Goal: Information Seeking & Learning: Learn about a topic

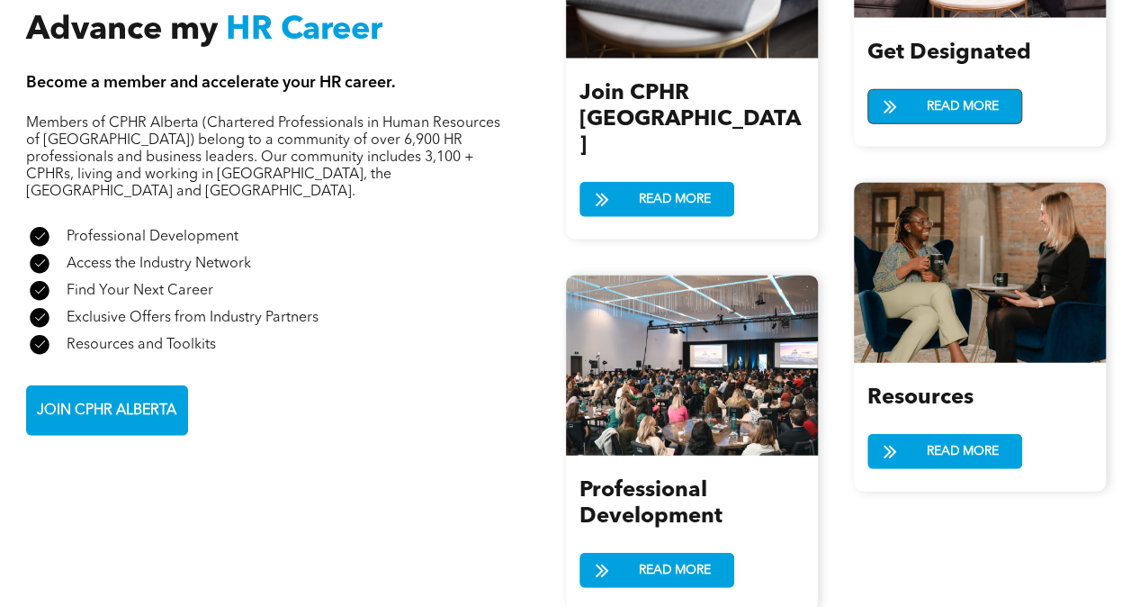
scroll to position [2034, 0]
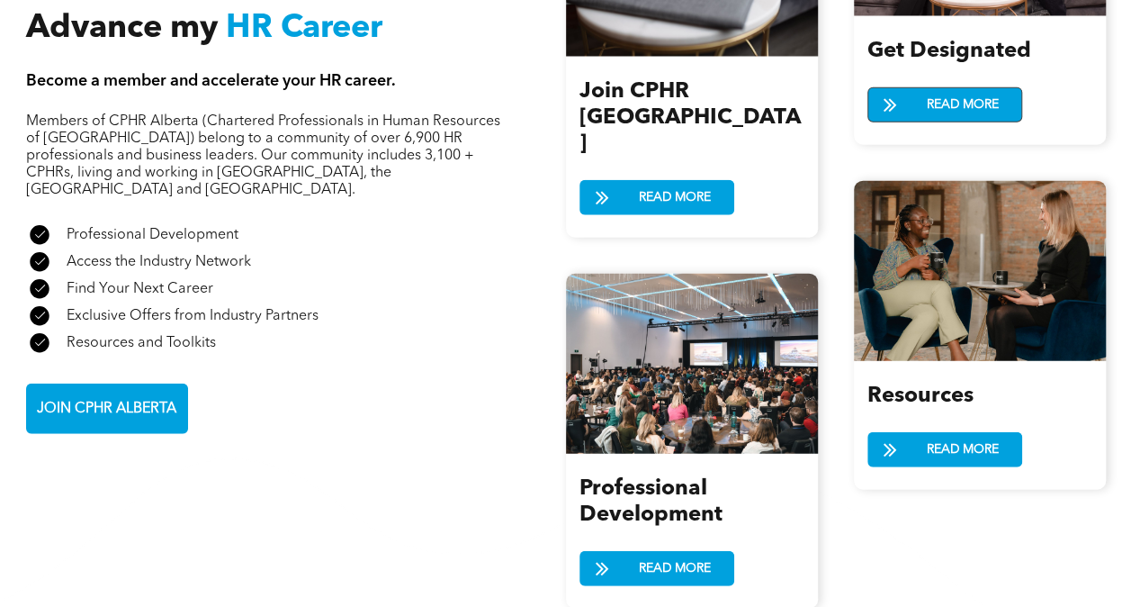
click at [930, 108] on span "READ MORE" at bounding box center [963, 104] width 85 height 33
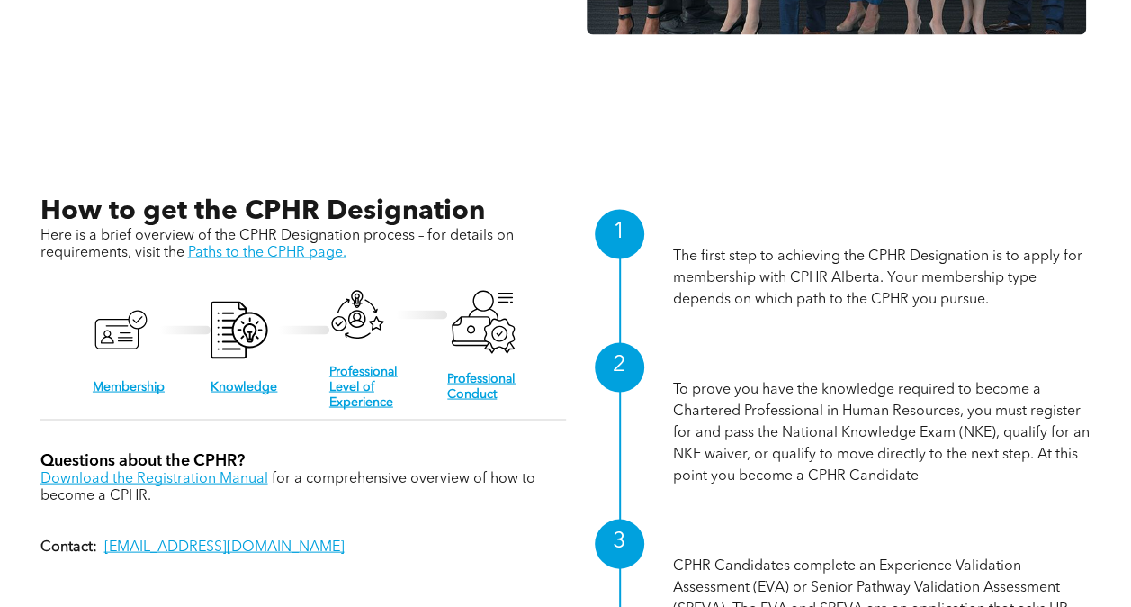
scroll to position [1691, 0]
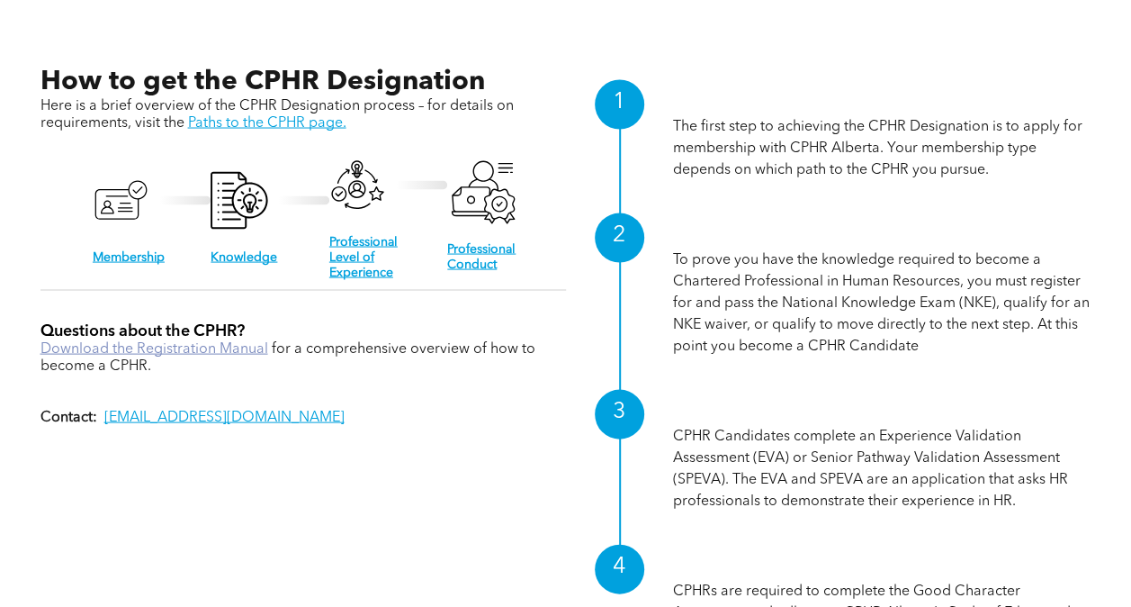
click at [257, 341] on link "Download the Registration Manual" at bounding box center [154, 348] width 228 height 14
